Goal: Task Accomplishment & Management: Manage account settings

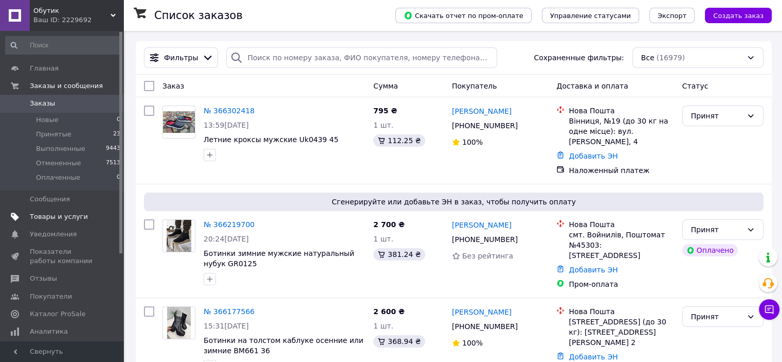
click at [39, 220] on span "Товары и услуги" at bounding box center [59, 216] width 58 height 9
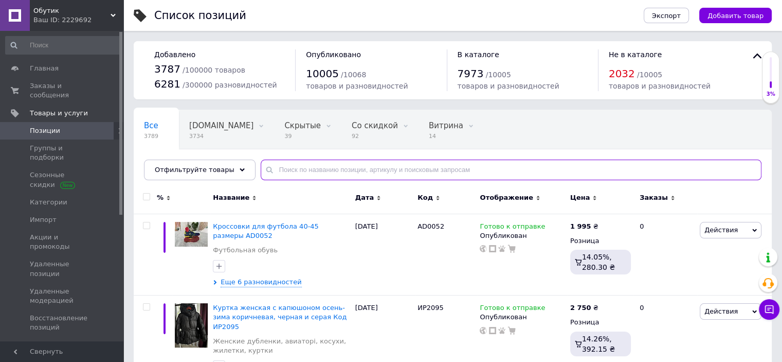
click at [279, 172] on input "text" at bounding box center [511, 169] width 501 height 21
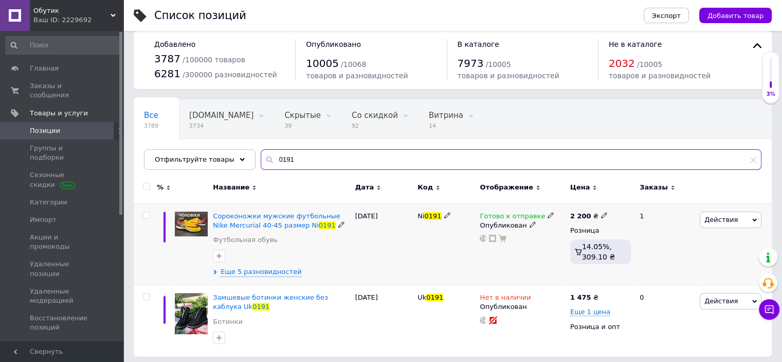
scroll to position [14, 0]
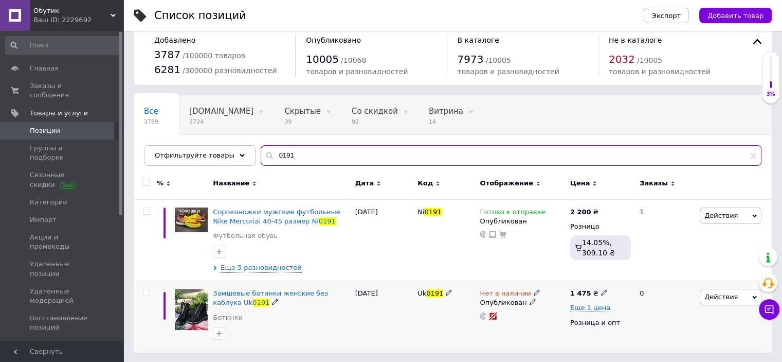
type input "0191"
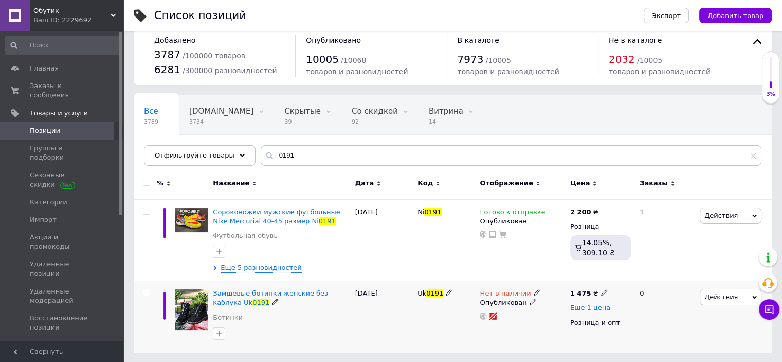
click at [435, 290] on span "0191" at bounding box center [434, 293] width 17 height 8
copy span "Uk 0191"
click at [148, 291] on input "checkbox" at bounding box center [146, 292] width 7 height 7
checkbox input "true"
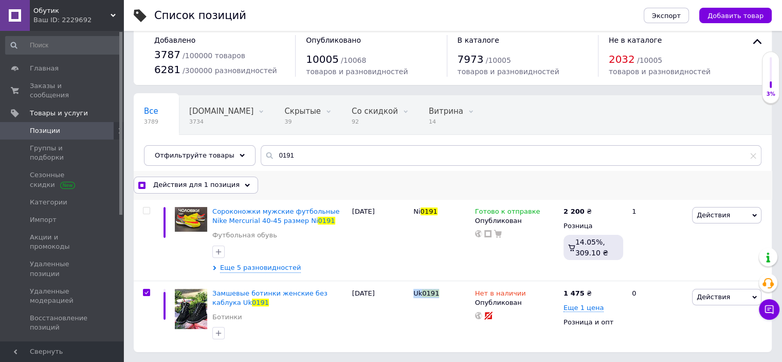
click at [192, 185] on span "Действия для 1 позиция" at bounding box center [196, 184] width 86 height 9
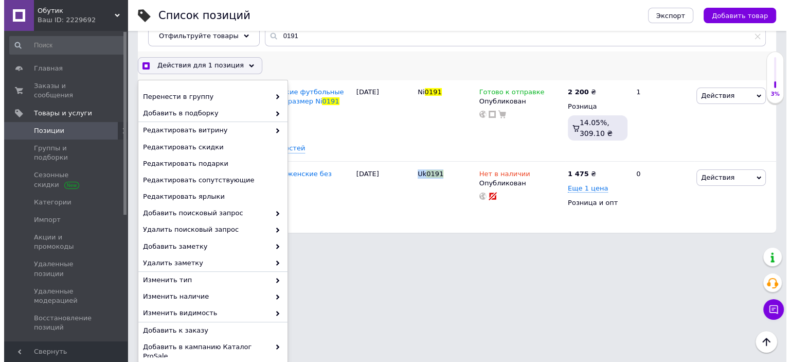
scroll to position [78, 0]
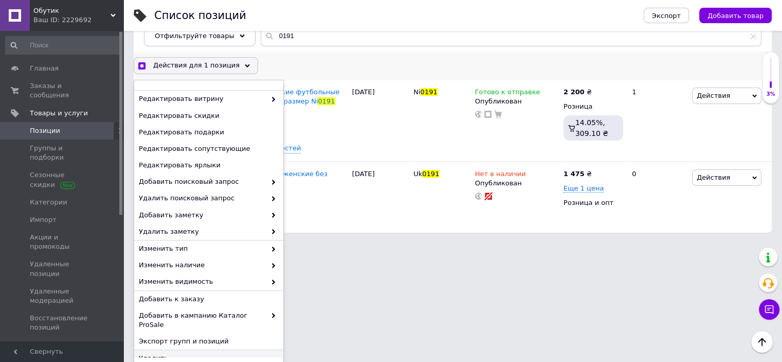
click at [196, 350] on div "Удалить" at bounding box center [208, 358] width 149 height 16
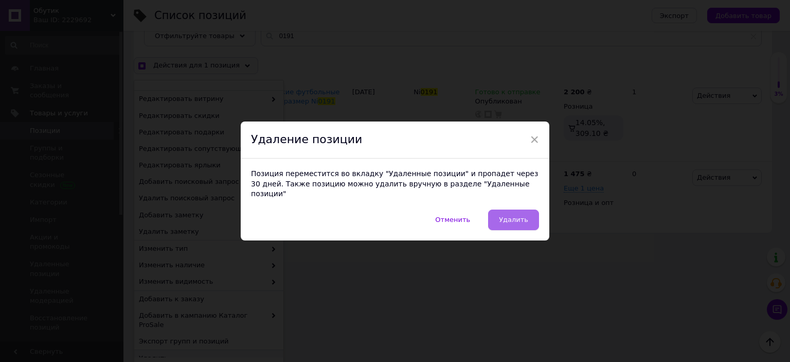
click at [519, 215] on span "Удалить" at bounding box center [513, 219] width 29 height 8
checkbox input "true"
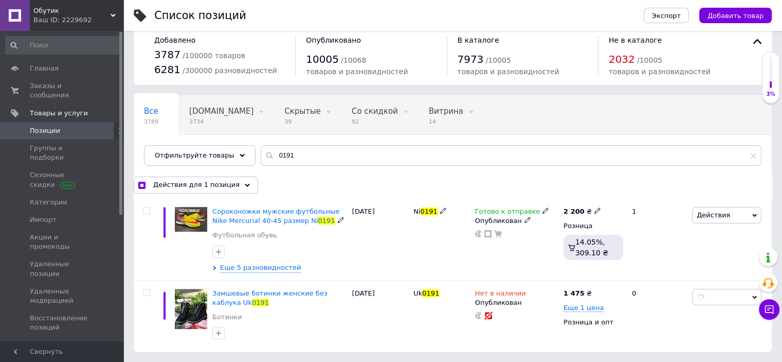
checkbox input "false"
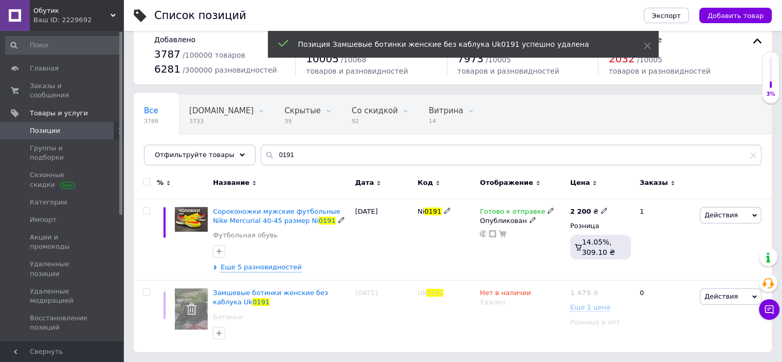
scroll to position [14, 0]
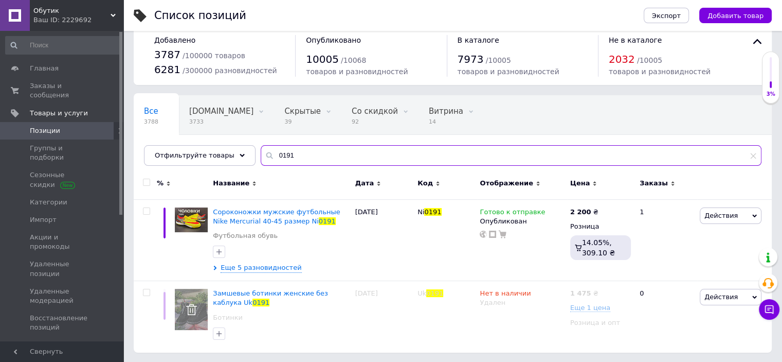
drag, startPoint x: 265, startPoint y: 155, endPoint x: 321, endPoint y: 156, distance: 56.6
click at [321, 156] on input "0191" at bounding box center [511, 155] width 501 height 21
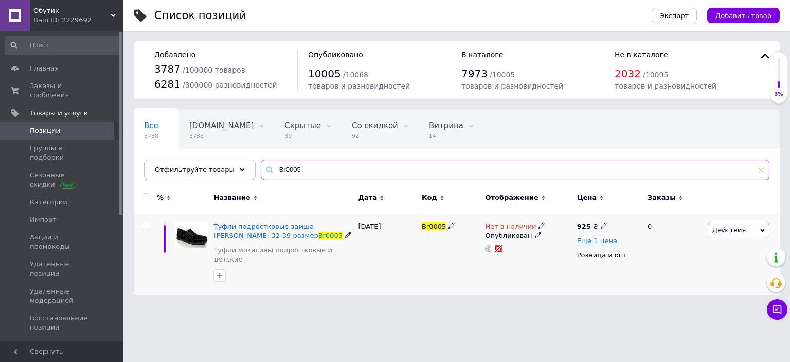
type input "Br0005"
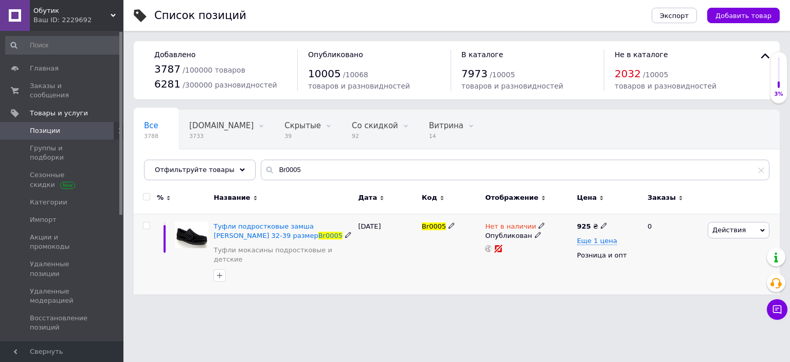
click at [432, 218] on div "Br0005" at bounding box center [450, 253] width 63 height 81
copy span "Br0005"
click at [148, 226] on input "checkbox" at bounding box center [146, 225] width 7 height 7
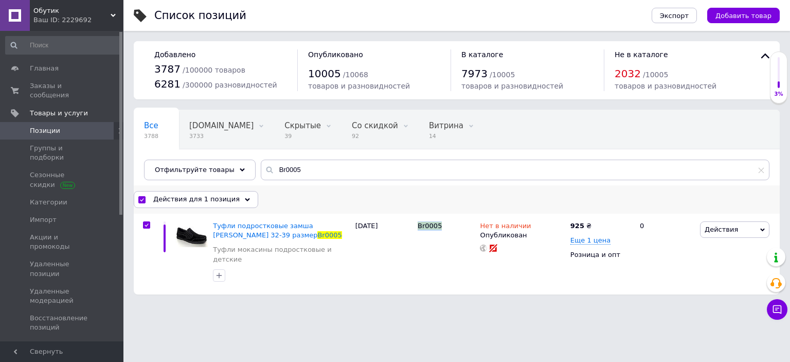
click at [188, 203] on div "Действия для 1 позиция" at bounding box center [196, 199] width 124 height 16
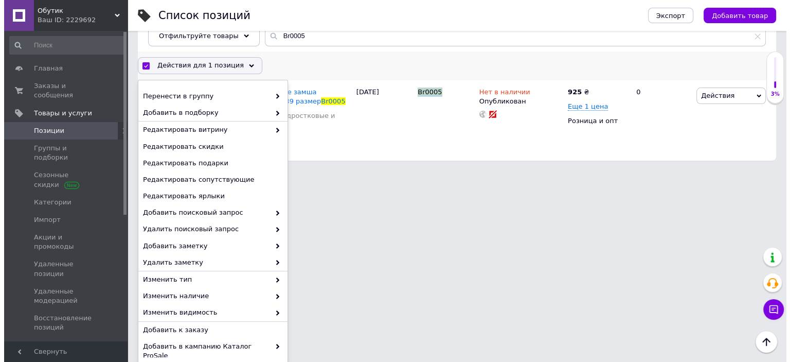
scroll to position [78, 0]
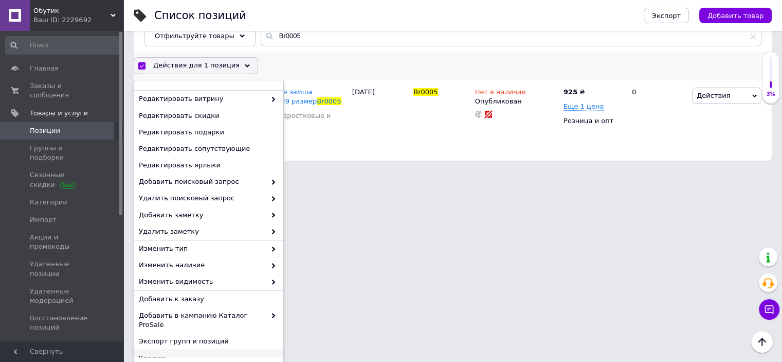
click at [171, 353] on span "Удалить" at bounding box center [207, 357] width 137 height 9
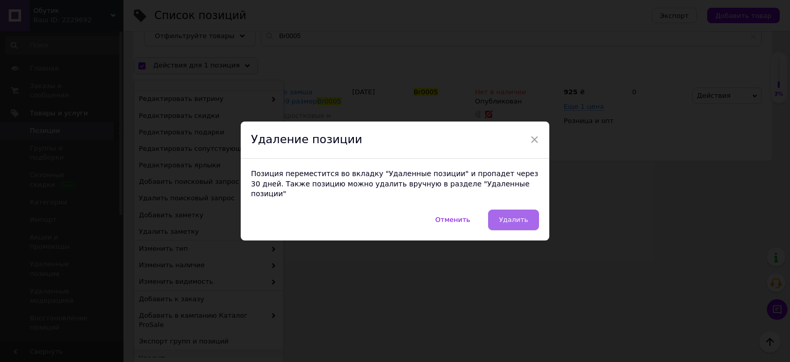
click at [525, 218] on span "Удалить" at bounding box center [513, 219] width 29 height 8
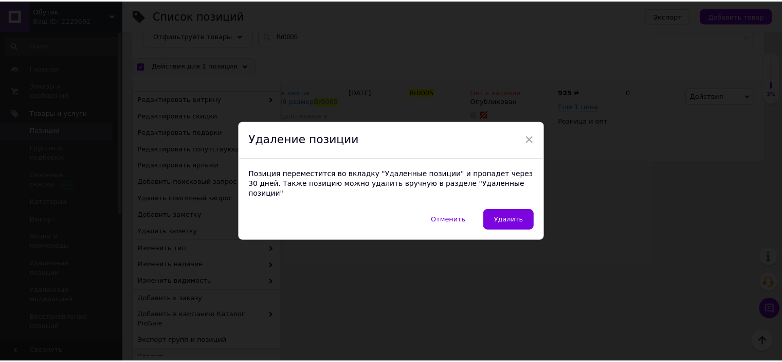
scroll to position [0, 0]
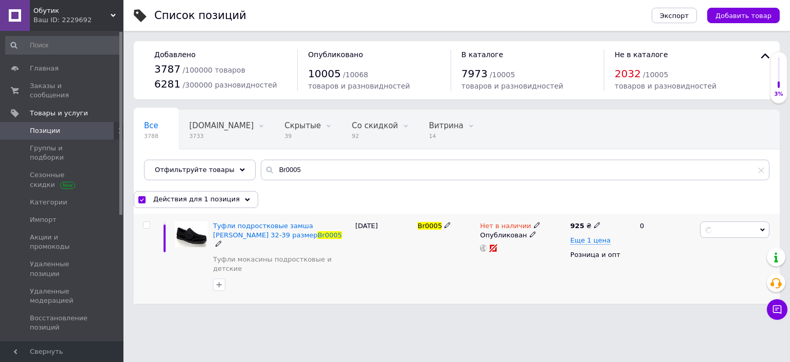
checkbox input "false"
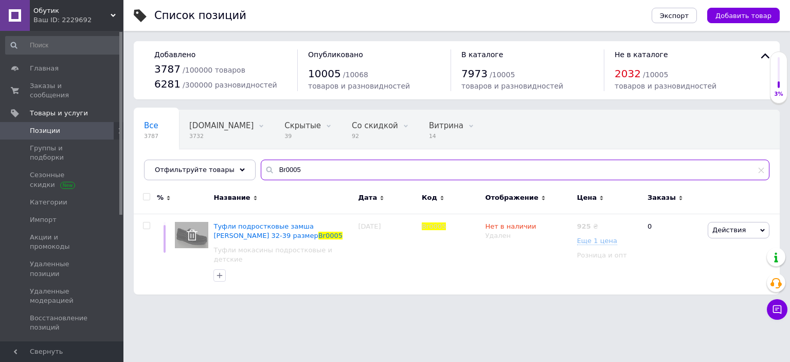
click at [275, 169] on input "Br0005" at bounding box center [515, 169] width 509 height 21
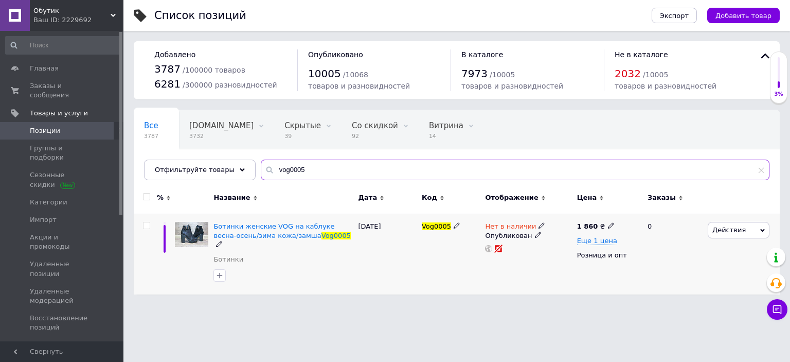
type input "vog0005"
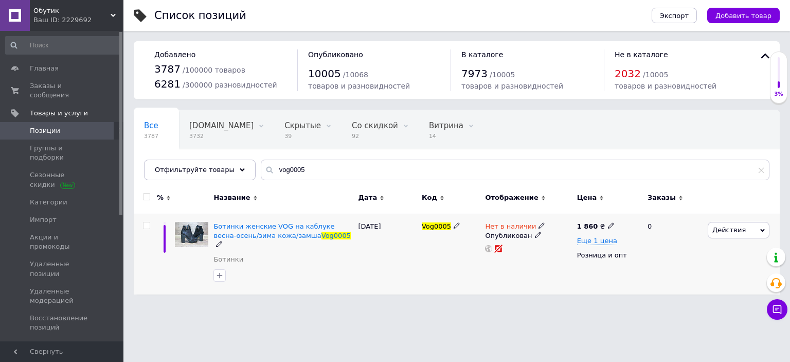
click at [430, 223] on span "Vog0005" at bounding box center [436, 226] width 29 height 8
copy span "Vog0005"
click at [146, 222] on input "checkbox" at bounding box center [146, 225] width 7 height 7
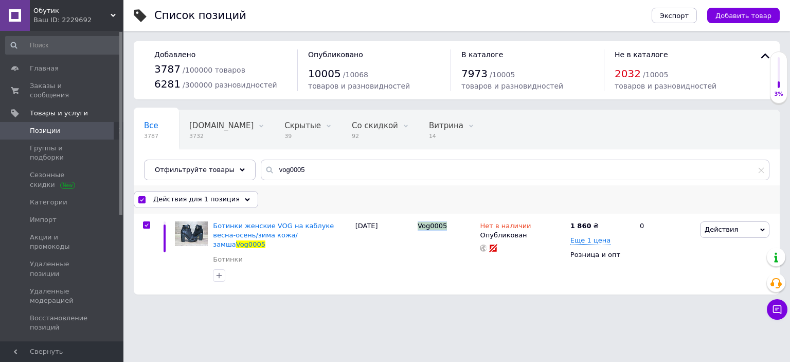
click at [176, 202] on span "Действия для 1 позиция" at bounding box center [196, 198] width 86 height 9
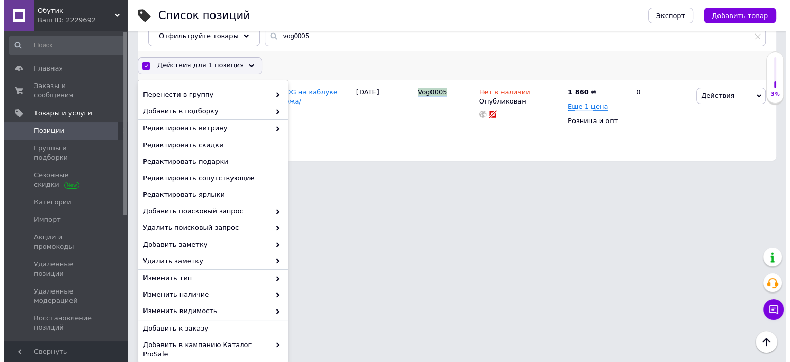
scroll to position [78, 0]
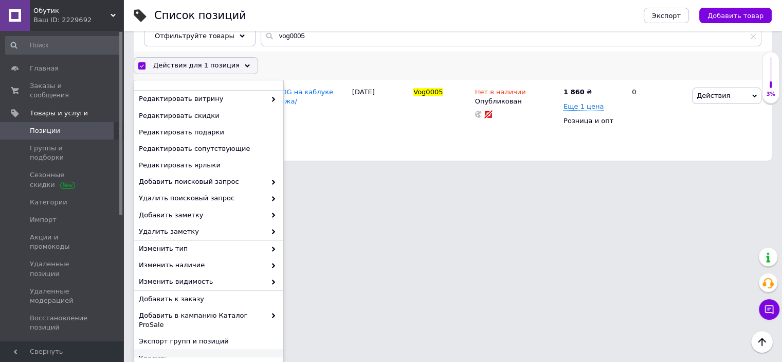
click at [214, 353] on span "Удалить" at bounding box center [207, 357] width 137 height 9
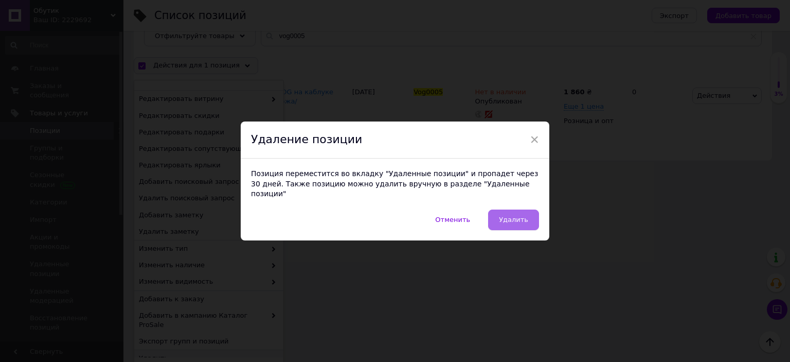
click at [515, 218] on span "Удалить" at bounding box center [513, 219] width 29 height 8
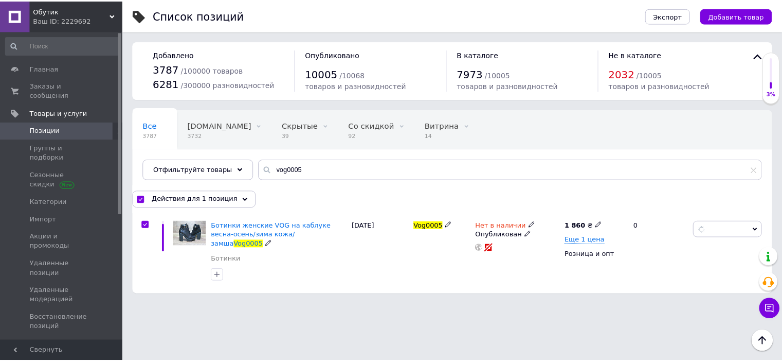
scroll to position [0, 0]
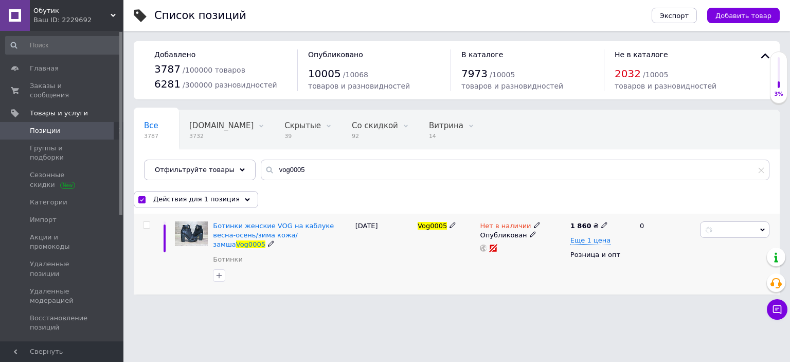
checkbox input "false"
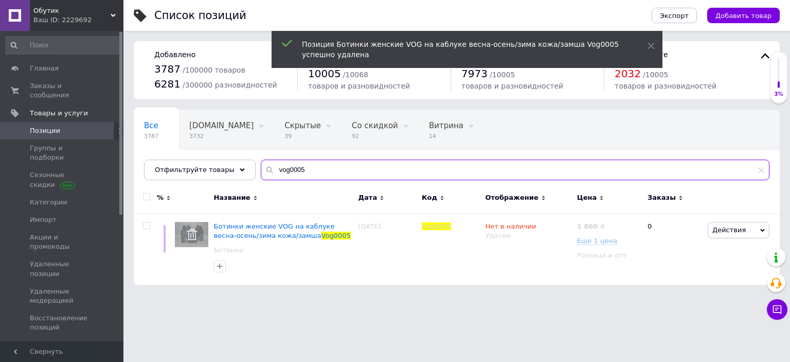
drag, startPoint x: 277, startPoint y: 171, endPoint x: 259, endPoint y: 168, distance: 18.3
click at [261, 168] on div "vog0005" at bounding box center [515, 169] width 509 height 21
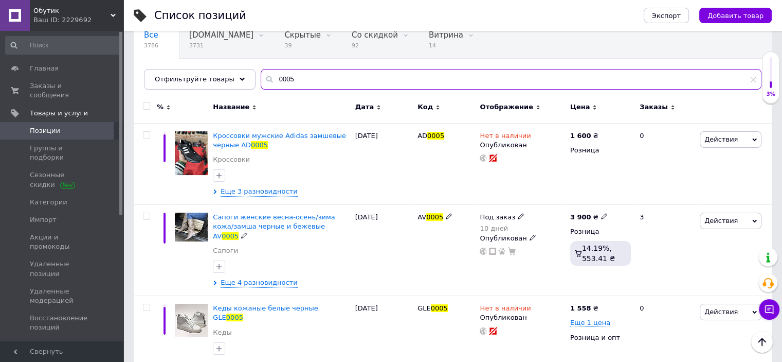
scroll to position [29, 0]
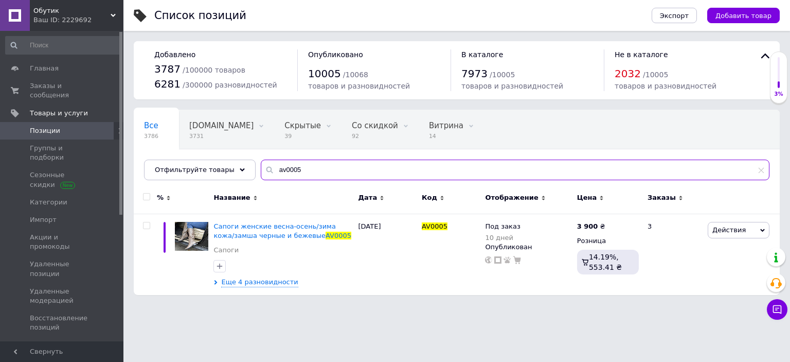
drag, startPoint x: 266, startPoint y: 169, endPoint x: 345, endPoint y: 172, distance: 78.7
click at [345, 172] on input "av0005" at bounding box center [515, 169] width 509 height 21
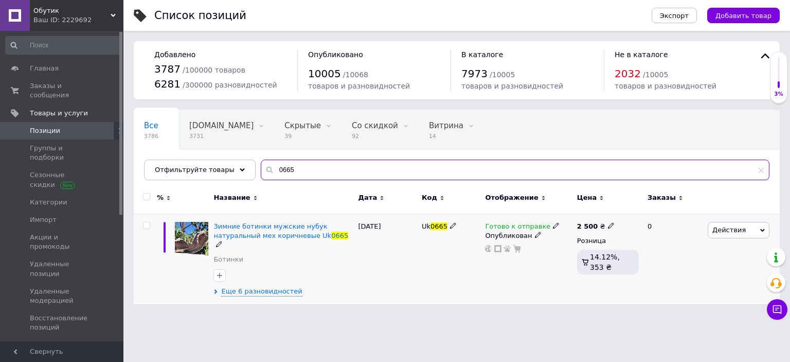
type input "0665"
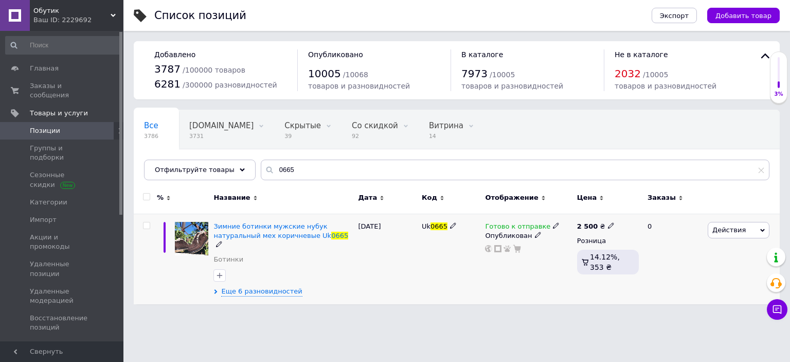
click at [726, 229] on span "Действия" at bounding box center [728, 230] width 33 height 8
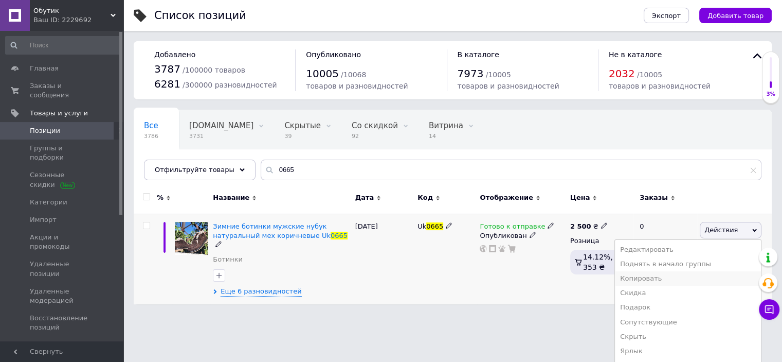
click at [678, 278] on li "Копировать" at bounding box center [688, 278] width 146 height 14
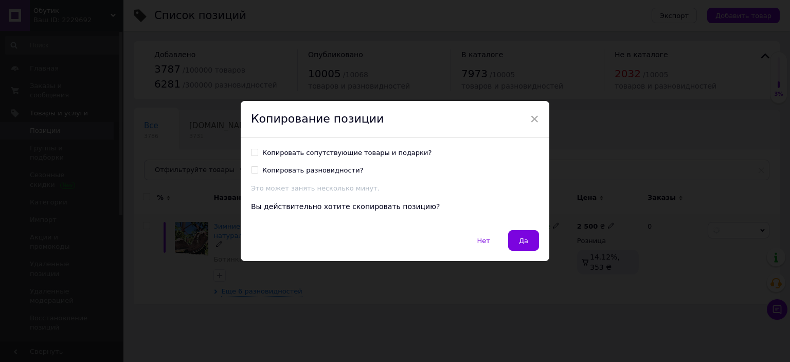
click at [252, 149] on input "Копировать сопутствующие товары и подарки?" at bounding box center [254, 152] width 7 height 7
checkbox input "true"
click at [517, 243] on button "Да" at bounding box center [523, 240] width 31 height 21
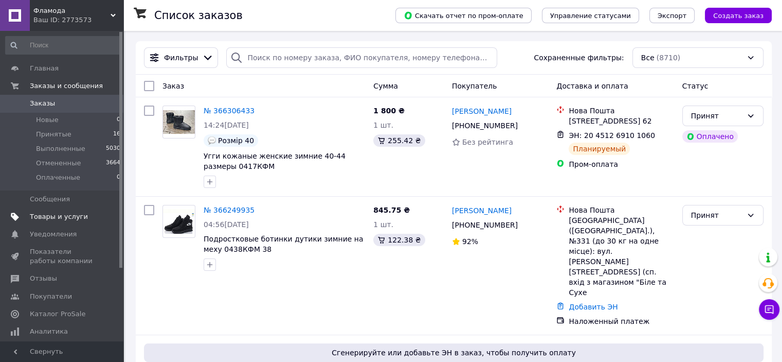
click at [39, 218] on span "Товары и услуги" at bounding box center [59, 216] width 58 height 9
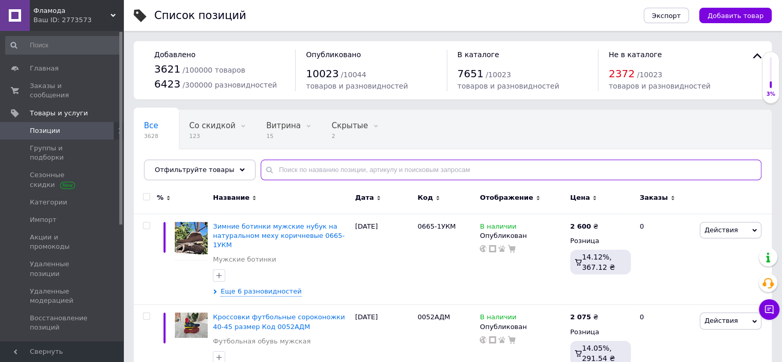
click at [286, 170] on input "text" at bounding box center [511, 169] width 501 height 21
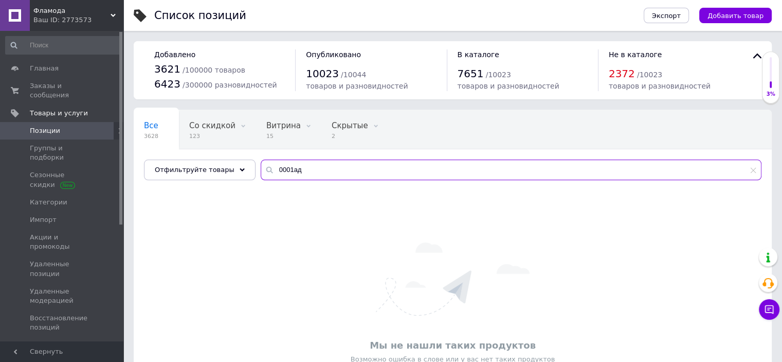
drag, startPoint x: 273, startPoint y: 169, endPoint x: 329, endPoint y: 162, distance: 56.4
click at [329, 162] on input "0001ад" at bounding box center [511, 169] width 501 height 21
drag, startPoint x: 273, startPoint y: 172, endPoint x: 331, endPoint y: 171, distance: 58.1
click at [331, 171] on input "0022кф" at bounding box center [511, 169] width 501 height 21
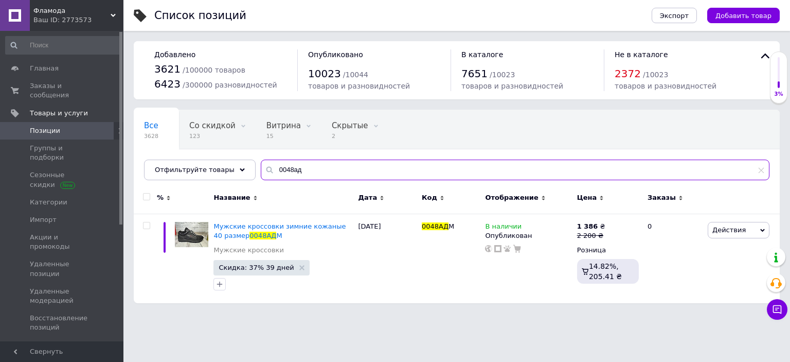
drag, startPoint x: 275, startPoint y: 168, endPoint x: 355, endPoint y: 164, distance: 80.8
click at [355, 164] on input "0048ад" at bounding box center [515, 169] width 509 height 21
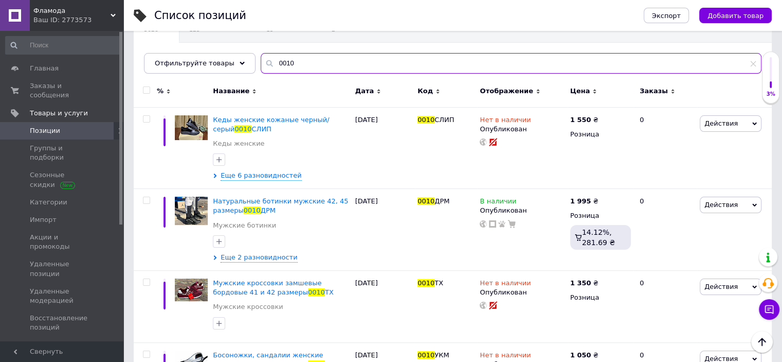
scroll to position [42, 0]
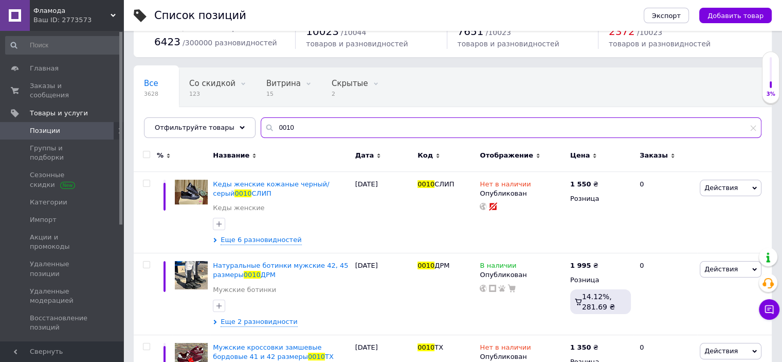
drag, startPoint x: 293, startPoint y: 127, endPoint x: 245, endPoint y: 125, distance: 47.4
click at [245, 125] on div "Все 3628 Со скидкой 123 Удалить Редактировать Витрина 15 Удалить Редактировать …" at bounding box center [453, 102] width 638 height 70
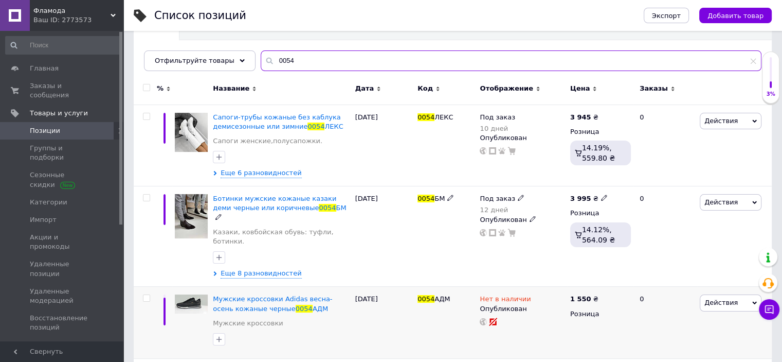
scroll to position [177, 0]
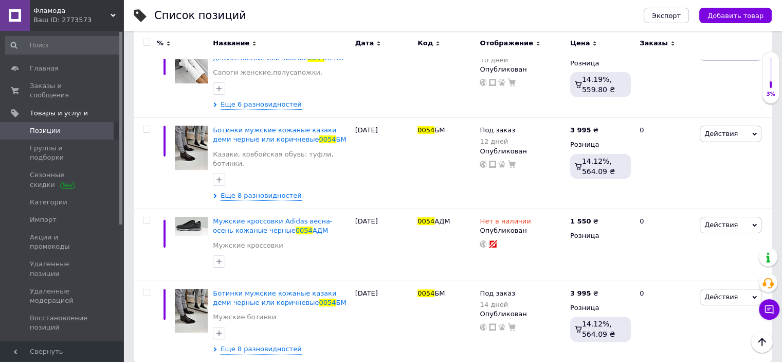
type input "0054"
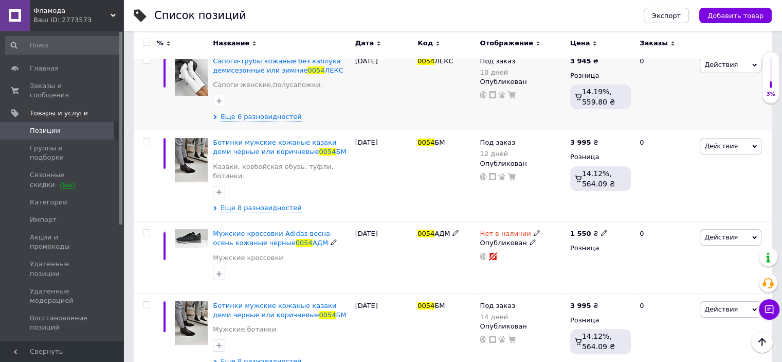
scroll to position [23, 0]
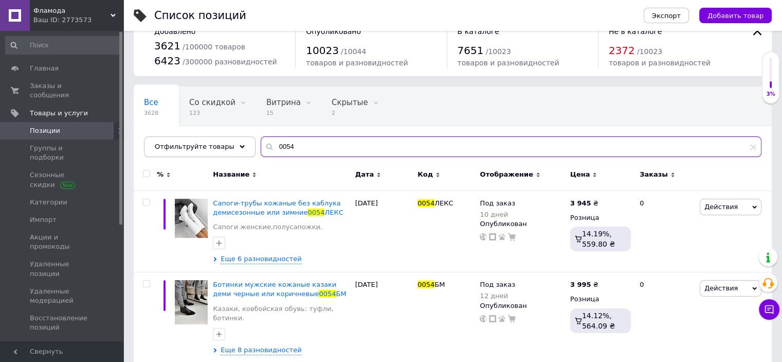
drag, startPoint x: 313, startPoint y: 143, endPoint x: 243, endPoint y: 144, distance: 70.5
click at [243, 144] on div "Отфильтруйте товары 0054" at bounding box center [453, 146] width 618 height 21
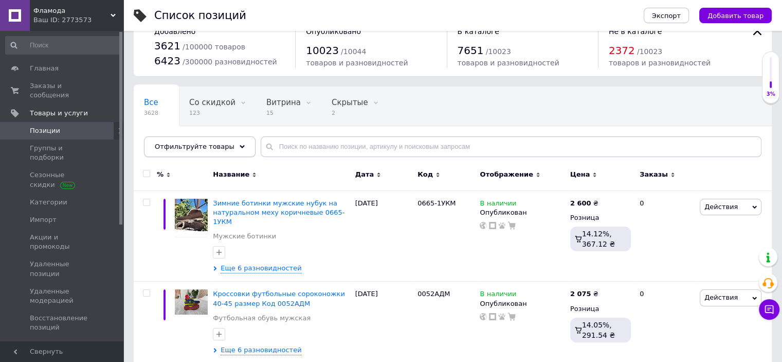
click at [193, 146] on span "Отфильтруйте товары" at bounding box center [195, 146] width 80 height 8
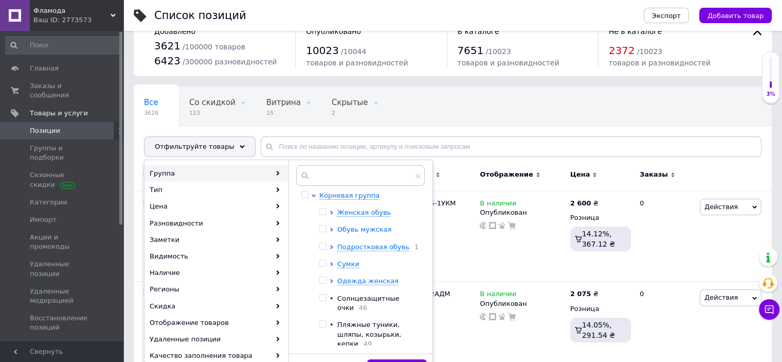
click at [351, 228] on span "Обувь мужская" at bounding box center [364, 229] width 54 height 8
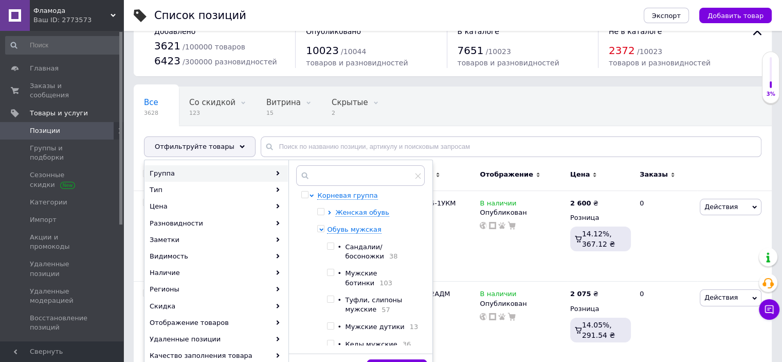
scroll to position [51, 0]
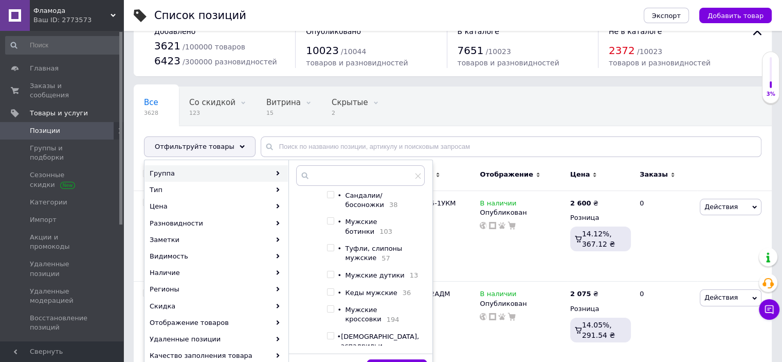
click at [334, 246] on input "checkbox" at bounding box center [330, 247] width 7 height 7
checkbox input "true"
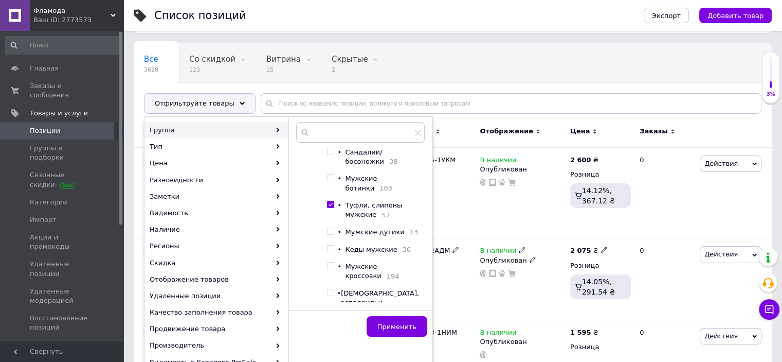
scroll to position [126, 0]
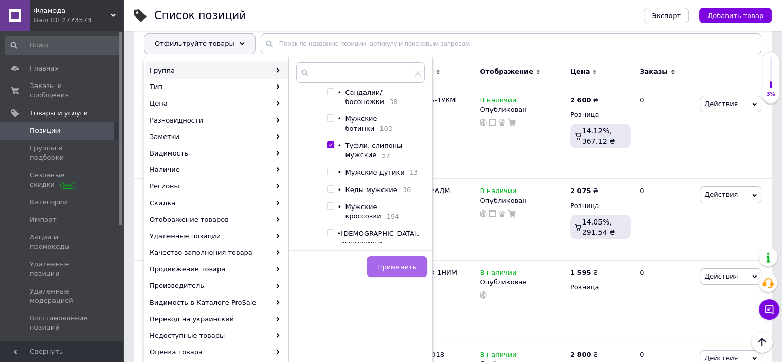
click at [387, 266] on span "Применить" at bounding box center [396, 267] width 39 height 8
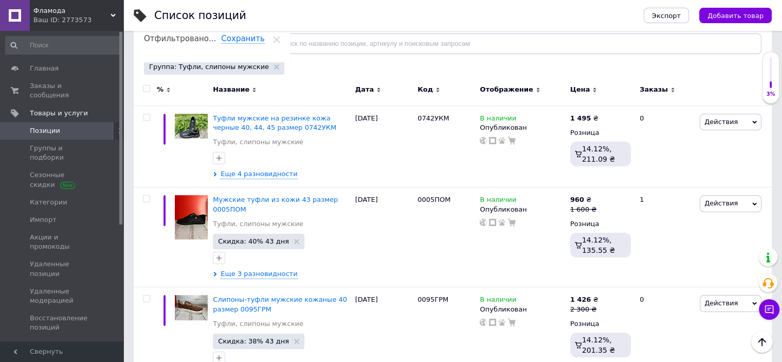
click at [671, 87] on icon at bounding box center [673, 89] width 5 height 5
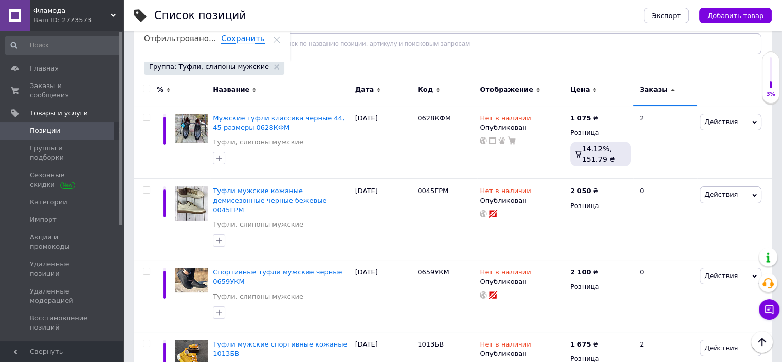
click at [671, 89] on use at bounding box center [673, 90] width 4 height 2
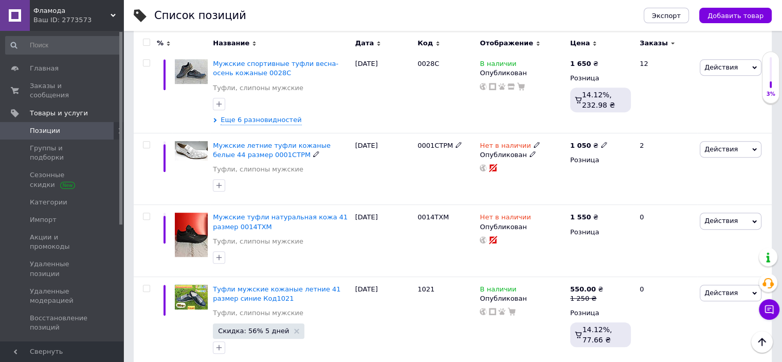
scroll to position [332, 0]
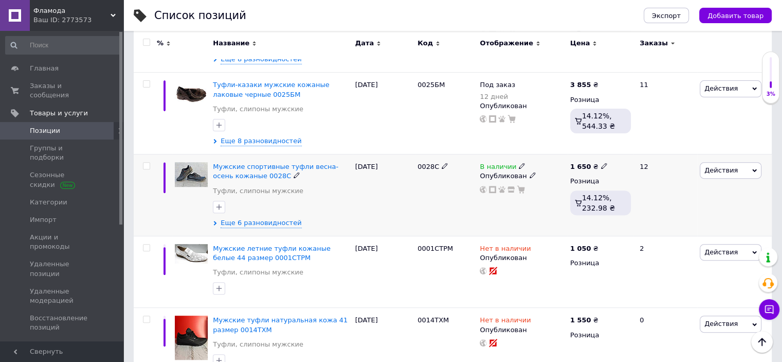
click at [724, 166] on span "Действия" at bounding box center [720, 170] width 33 height 8
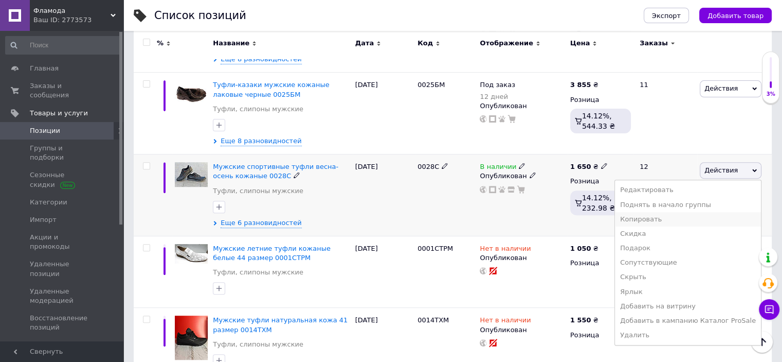
click at [656, 212] on li "Копировать" at bounding box center [688, 219] width 146 height 14
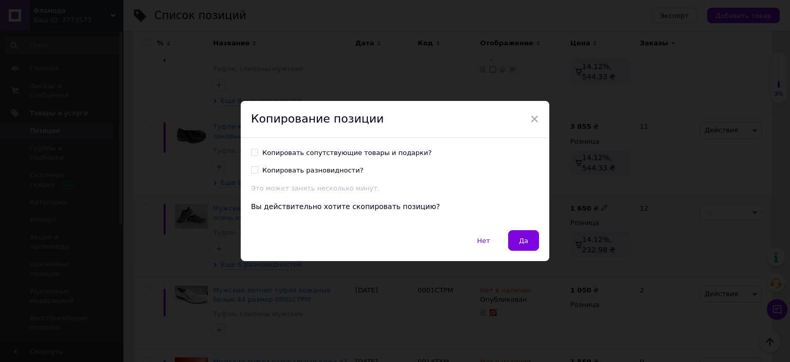
click at [253, 153] on input "Копировать сопутствующие товары и подарки?" at bounding box center [254, 152] width 7 height 7
checkbox input "true"
click at [523, 244] on span "Да" at bounding box center [523, 241] width 9 height 8
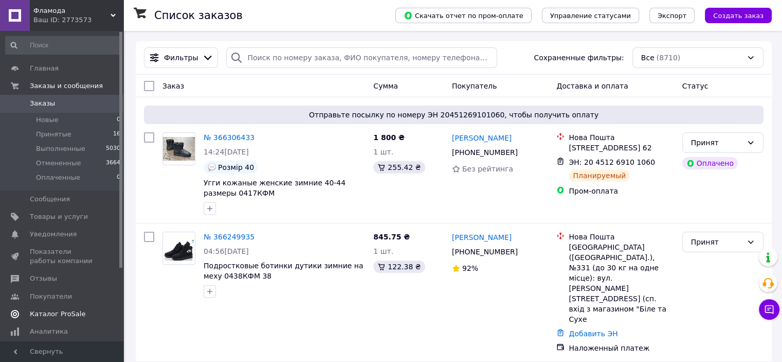
click at [53, 314] on span "Каталог ProSale" at bounding box center [58, 313] width 56 height 9
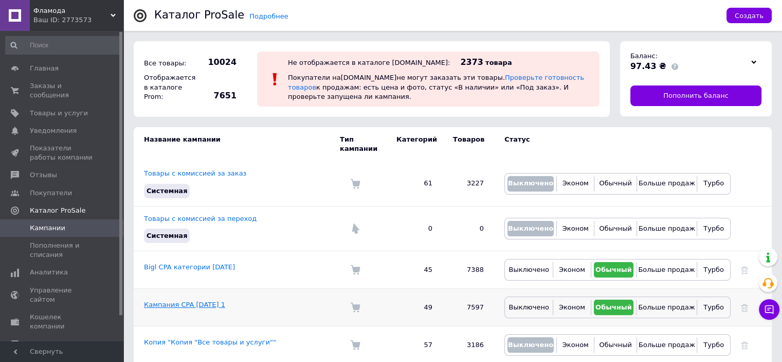
click at [185, 300] on link "Кампания CPA 29.03.2022 1" at bounding box center [184, 304] width 81 height 8
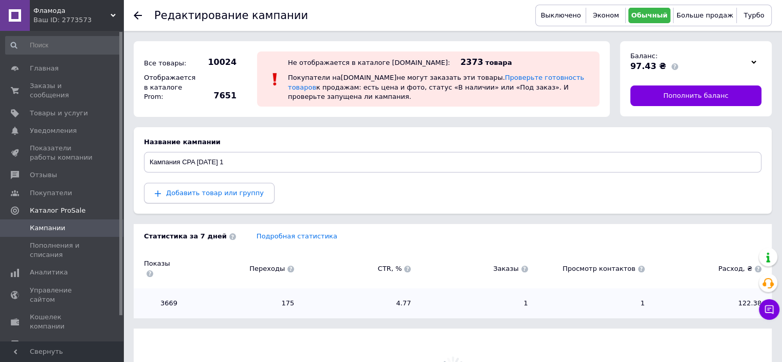
click at [218, 191] on span "Добавить товар или группу" at bounding box center [215, 193] width 98 height 8
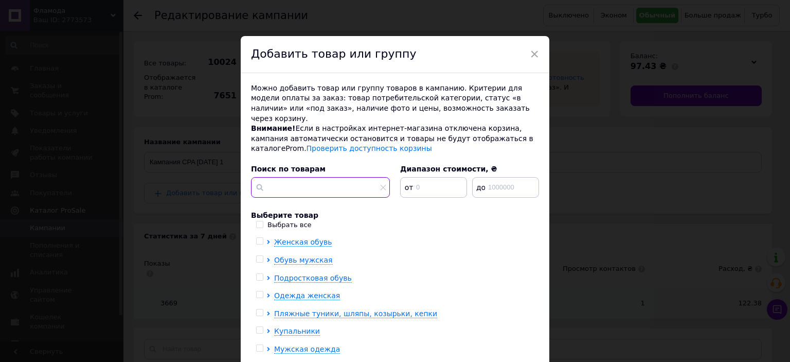
click at [282, 180] on input "text" at bounding box center [320, 187] width 139 height 21
paste input "0054ЕМ"
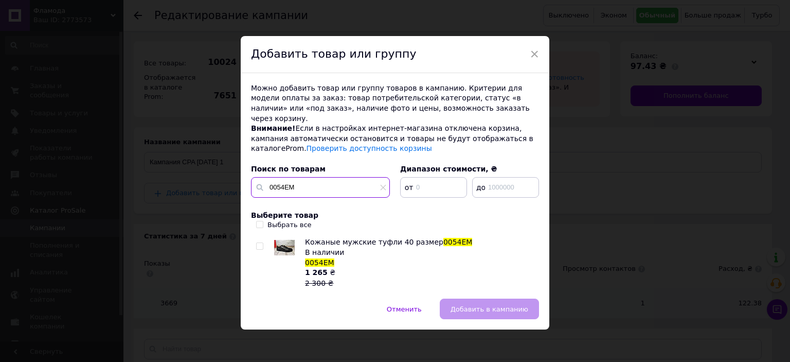
type input "0054ЕМ"
click at [259, 221] on input "Выбрать все" at bounding box center [259, 224] width 7 height 7
checkbox input "true"
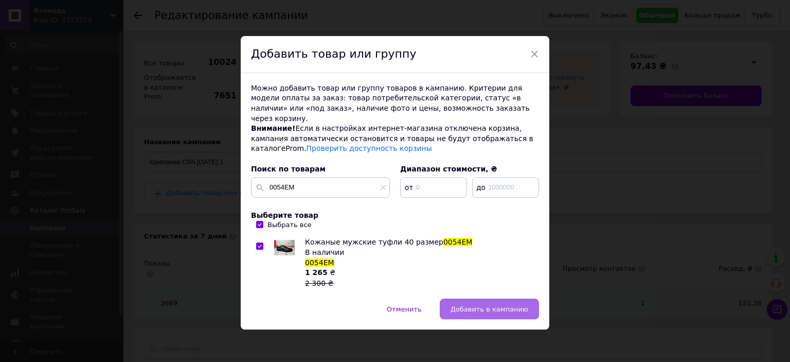
click at [473, 305] on span "Добавить в кампанию" at bounding box center [489, 309] width 78 height 8
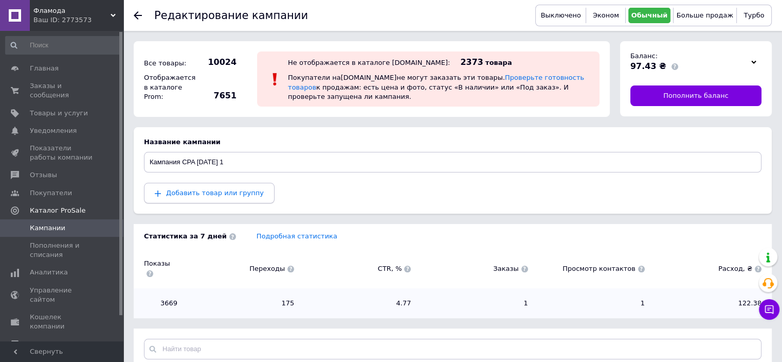
click at [230, 191] on span "Добавить товар или группу" at bounding box center [215, 193] width 98 height 8
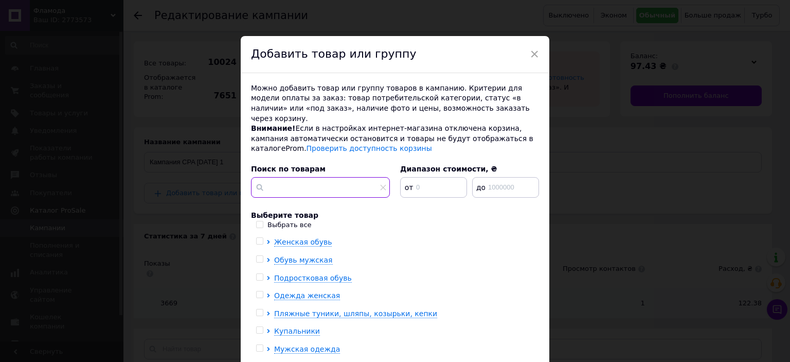
click at [291, 177] on input "text" at bounding box center [320, 187] width 139 height 21
paste input "0022ЕДМ"
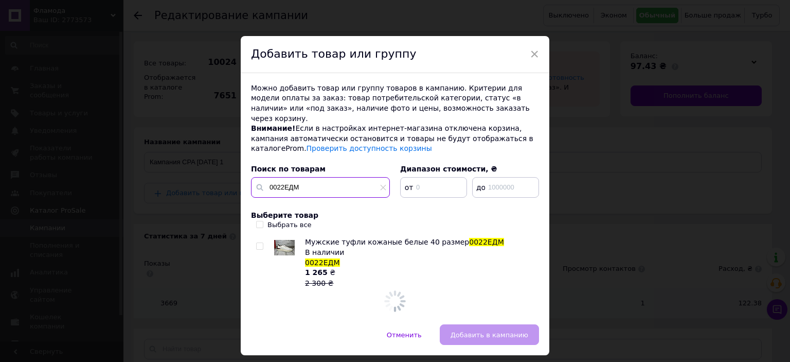
type input "0022ЕДМ"
drag, startPoint x: 257, startPoint y: 213, endPoint x: 297, endPoint y: 230, distance: 43.1
click at [258, 221] on input "Выбрать все" at bounding box center [259, 224] width 7 height 7
checkbox input "true"
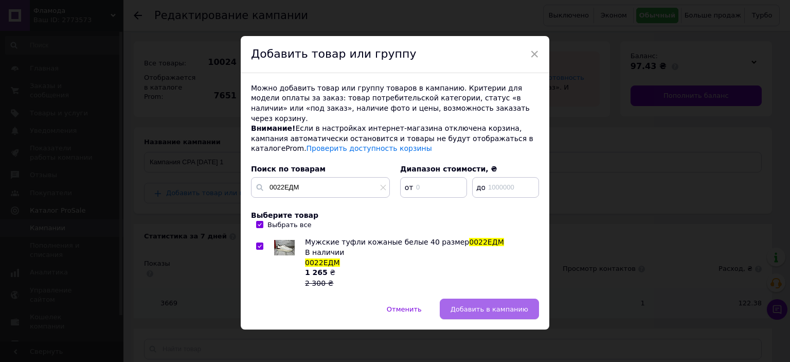
click at [469, 306] on button "Добавить в кампанию" at bounding box center [489, 308] width 99 height 21
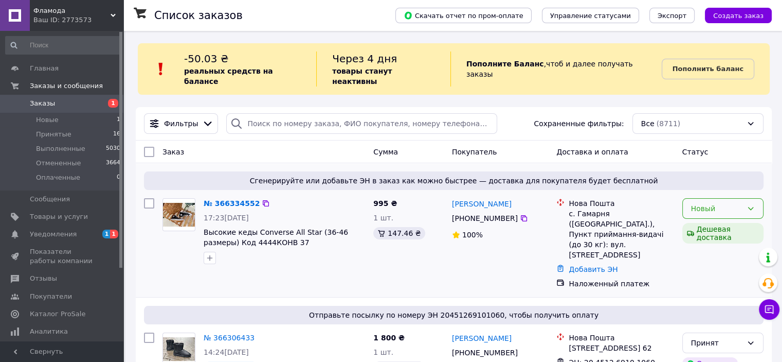
click at [699, 203] on div "Новый" at bounding box center [716, 208] width 51 height 11
click at [697, 219] on li "Принят" at bounding box center [722, 220] width 80 height 19
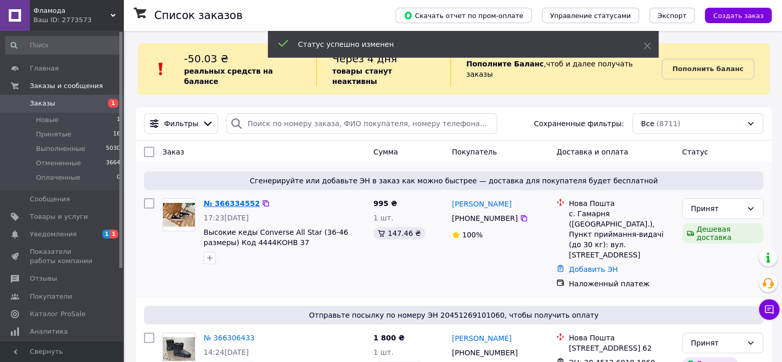
click at [232, 199] on link "№ 366334552" at bounding box center [232, 203] width 56 height 8
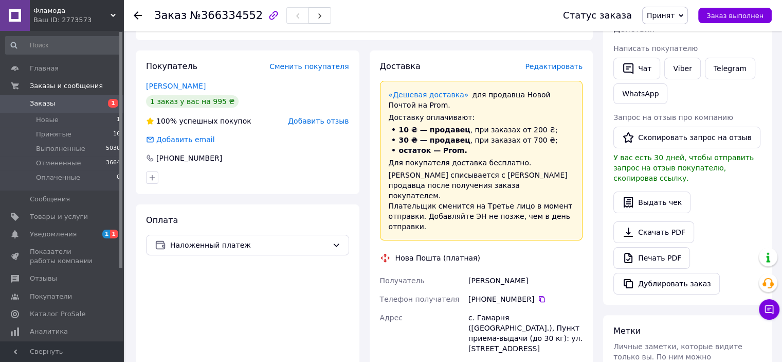
scroll to position [206, 0]
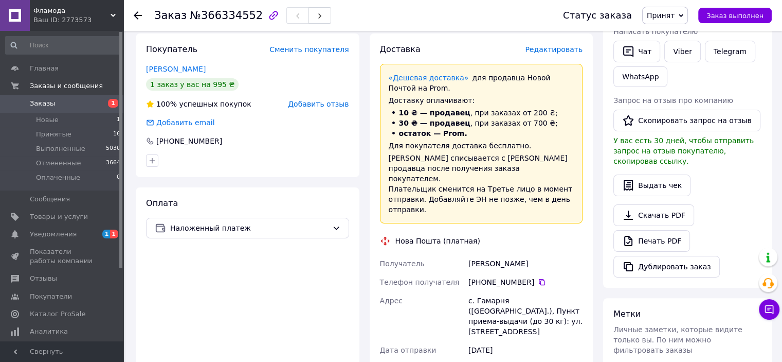
drag, startPoint x: 483, startPoint y: 261, endPoint x: 527, endPoint y: 263, distance: 44.3
click at [527, 277] on div "[PHONE_NUMBER]" at bounding box center [525, 282] width 114 height 10
copy div "0 95 743 73 99"
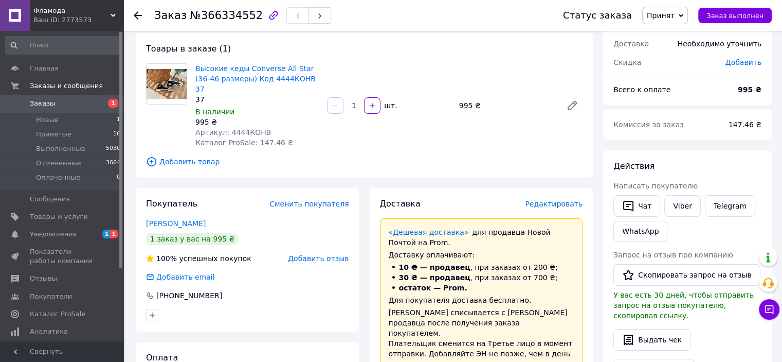
scroll to position [0, 0]
